Goal: Obtain resource: Download file/media

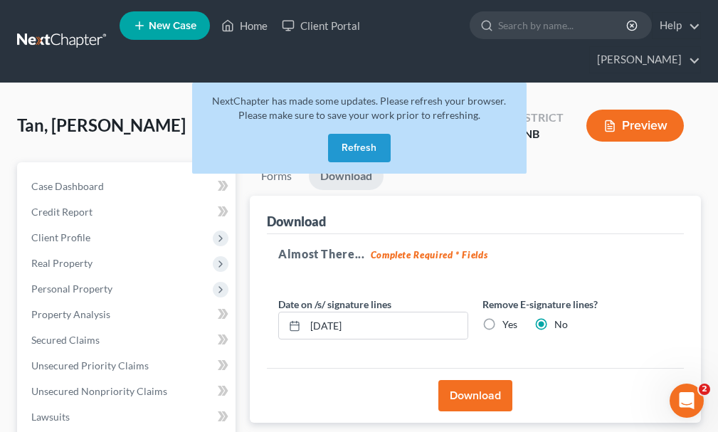
click at [360, 134] on button "Refresh" at bounding box center [359, 148] width 63 height 28
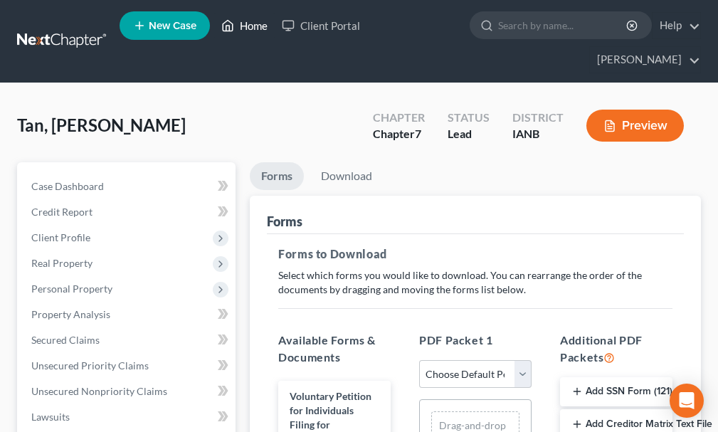
click at [251, 26] on link "Home" at bounding box center [244, 26] width 60 height 26
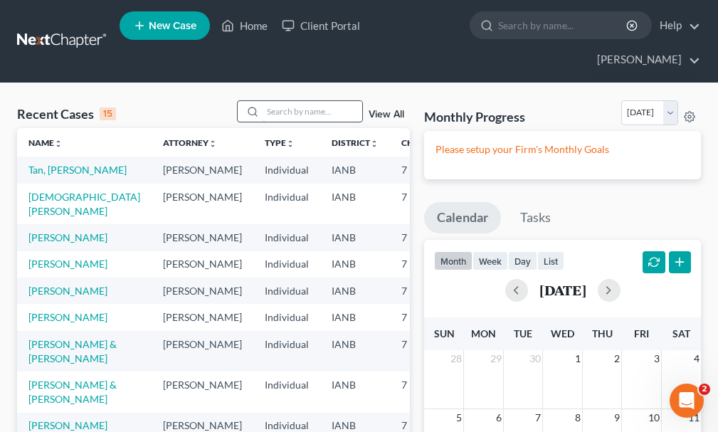
click at [285, 101] on input "search" at bounding box center [313, 111] width 100 height 21
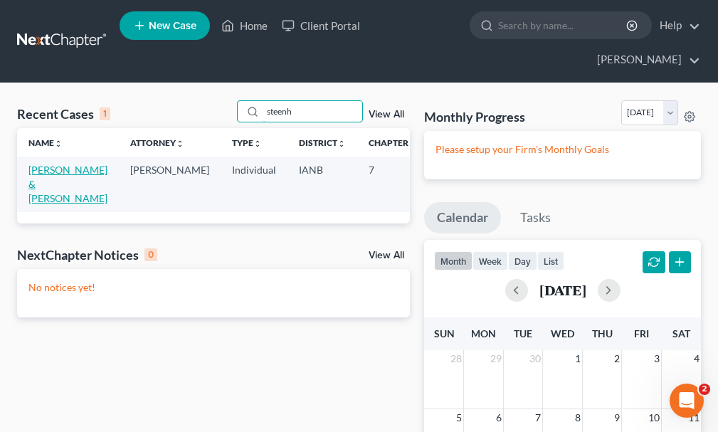
type input "steenh"
click at [36, 164] on link "Steenhoven, Benjamin & Breanne" at bounding box center [67, 184] width 79 height 41
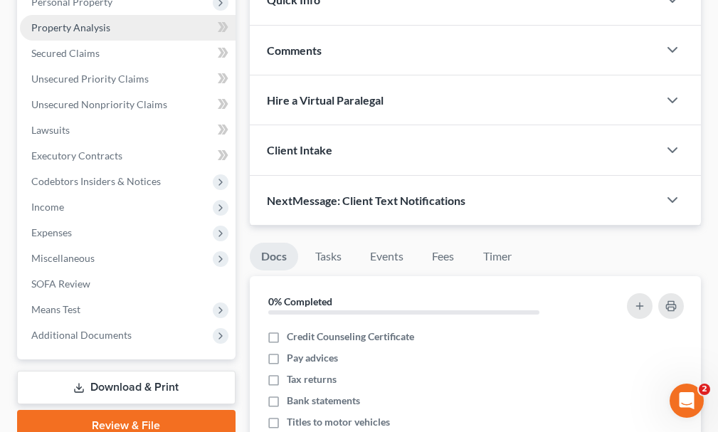
scroll to position [356, 0]
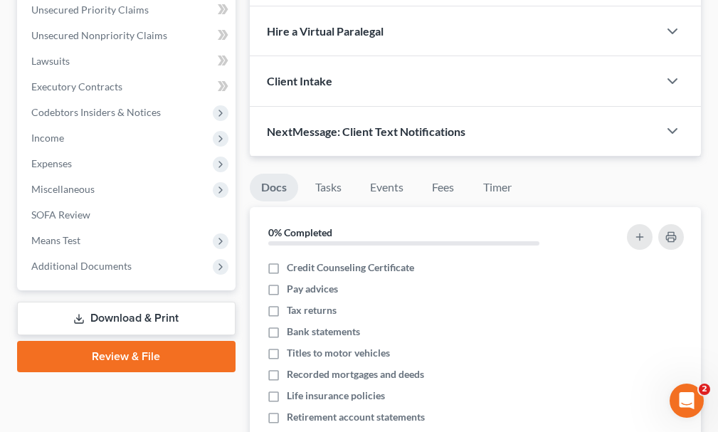
click at [128, 302] on link "Download & Print" at bounding box center [126, 318] width 218 height 33
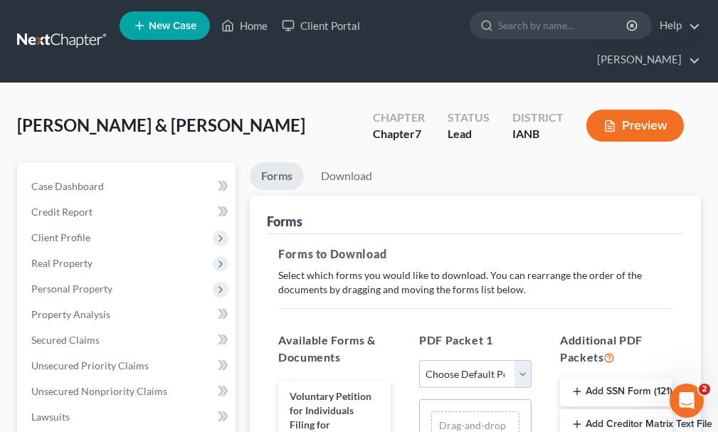
click at [608, 409] on button "Add Creditor Matrix Text File" at bounding box center [616, 424] width 112 height 30
click at [346, 162] on link "Download" at bounding box center [347, 176] width 74 height 28
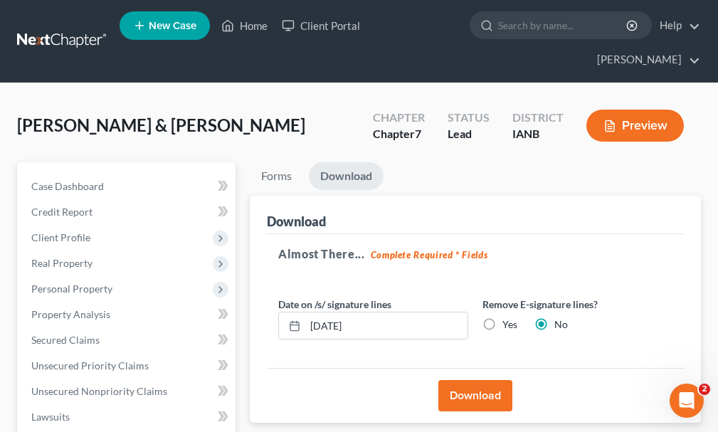
click at [465, 380] on button "Download" at bounding box center [475, 395] width 74 height 31
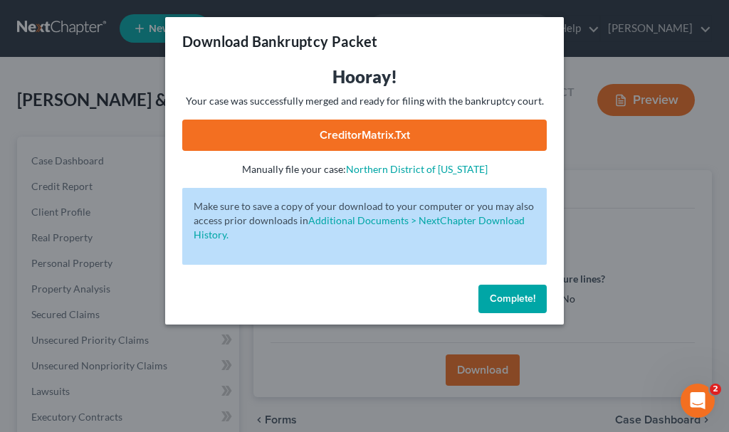
click at [302, 132] on link "CreditorMatrix.txt" at bounding box center [364, 135] width 364 height 31
click at [507, 291] on button "Complete!" at bounding box center [512, 299] width 68 height 28
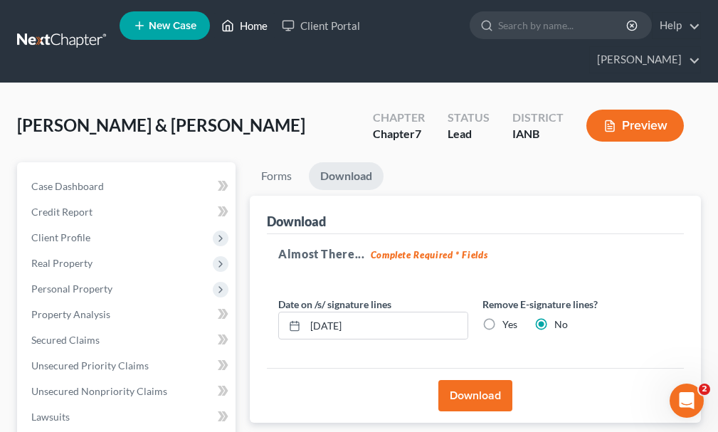
click at [255, 28] on link "Home" at bounding box center [244, 26] width 60 height 26
